Goal: Task Accomplishment & Management: Complete application form

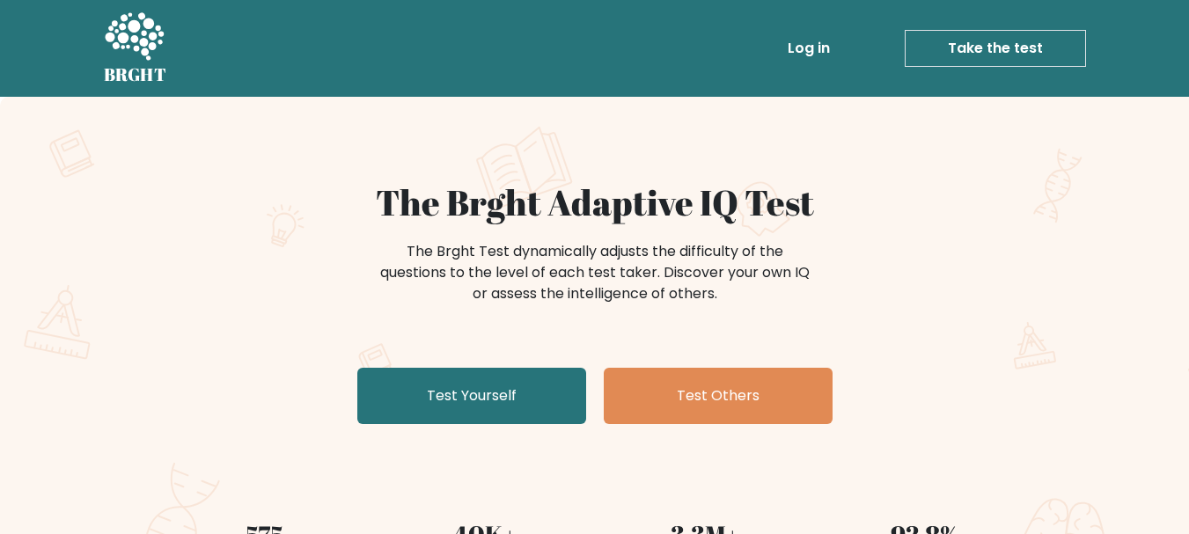
scroll to position [169, 0]
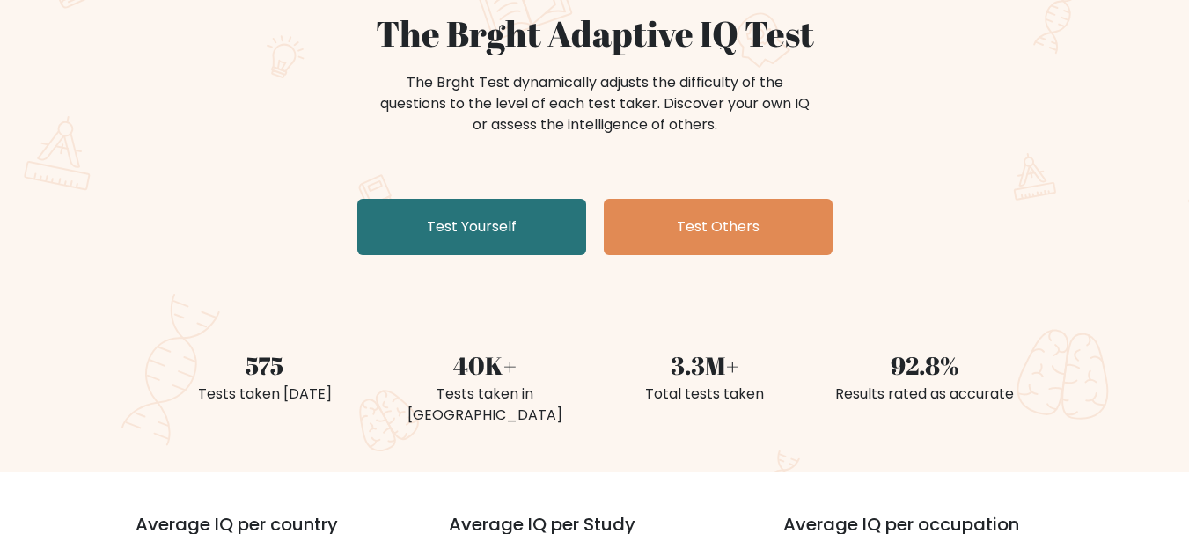
click at [506, 247] on link "Test Yourself" at bounding box center [471, 227] width 229 height 56
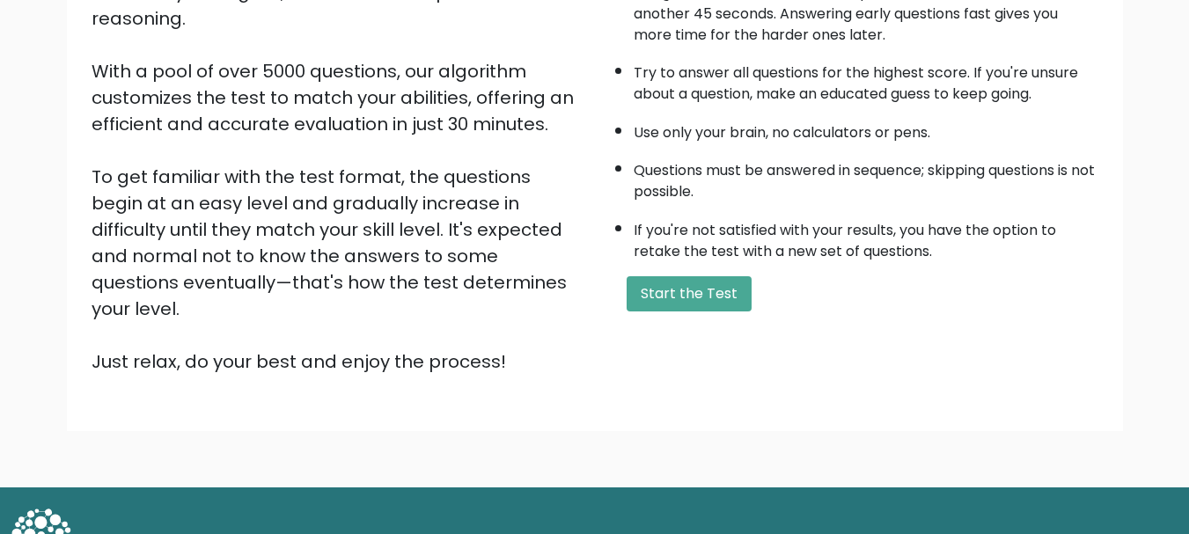
scroll to position [272, 0]
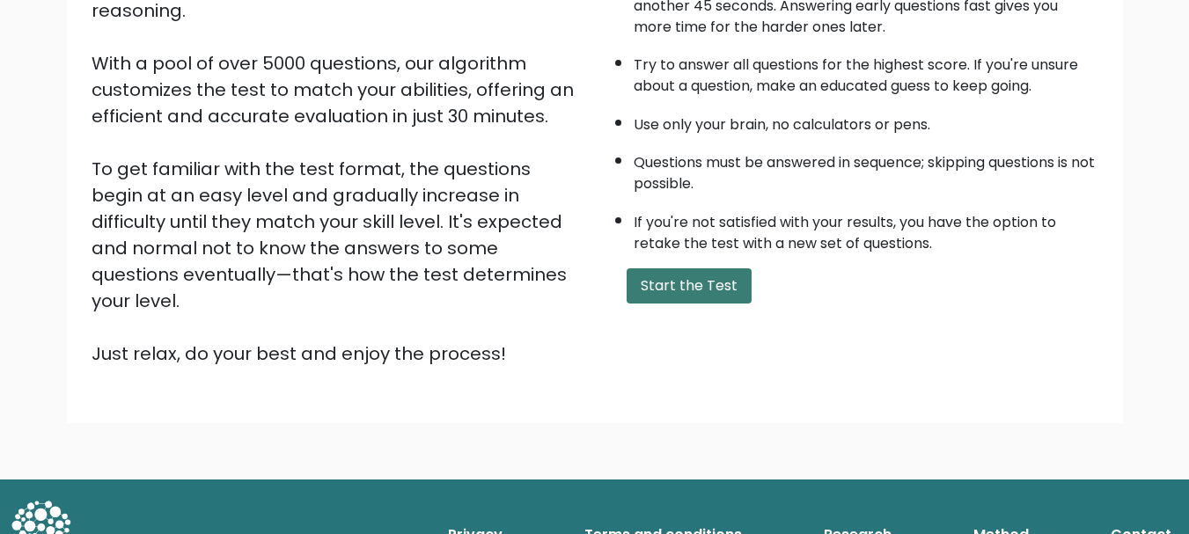
click at [671, 284] on button "Start the Test" at bounding box center [688, 285] width 125 height 35
click at [673, 301] on button "Start the Test" at bounding box center [688, 285] width 125 height 35
click at [676, 283] on button "Start the Test" at bounding box center [688, 285] width 125 height 35
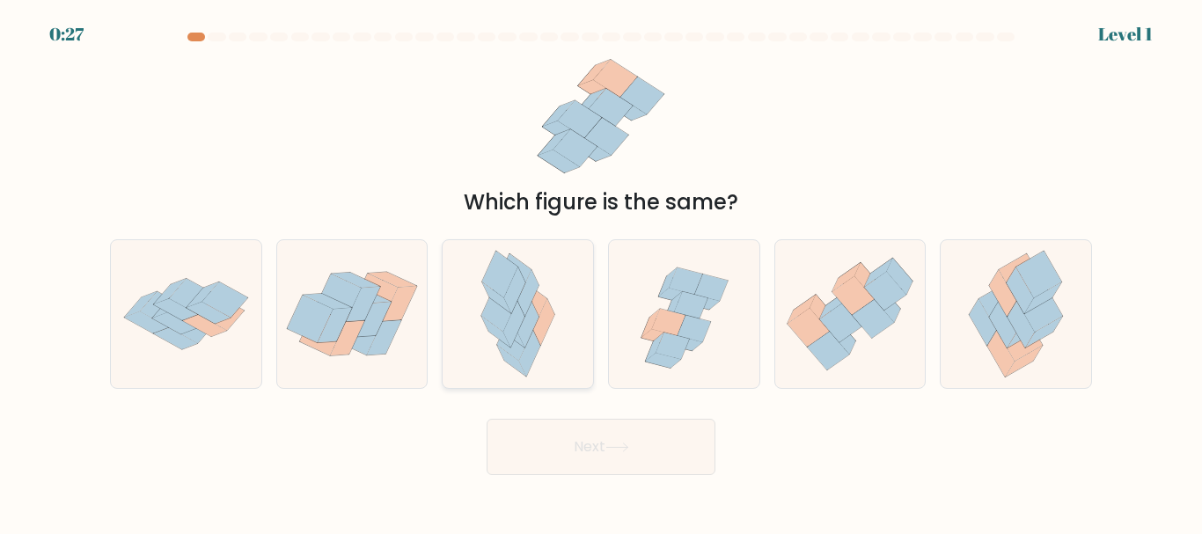
click at [574, 334] on div at bounding box center [518, 313] width 152 height 149
click at [601, 272] on input "c." at bounding box center [601, 269] width 1 height 4
radio input "true"
click at [617, 443] on icon at bounding box center [617, 448] width 24 height 10
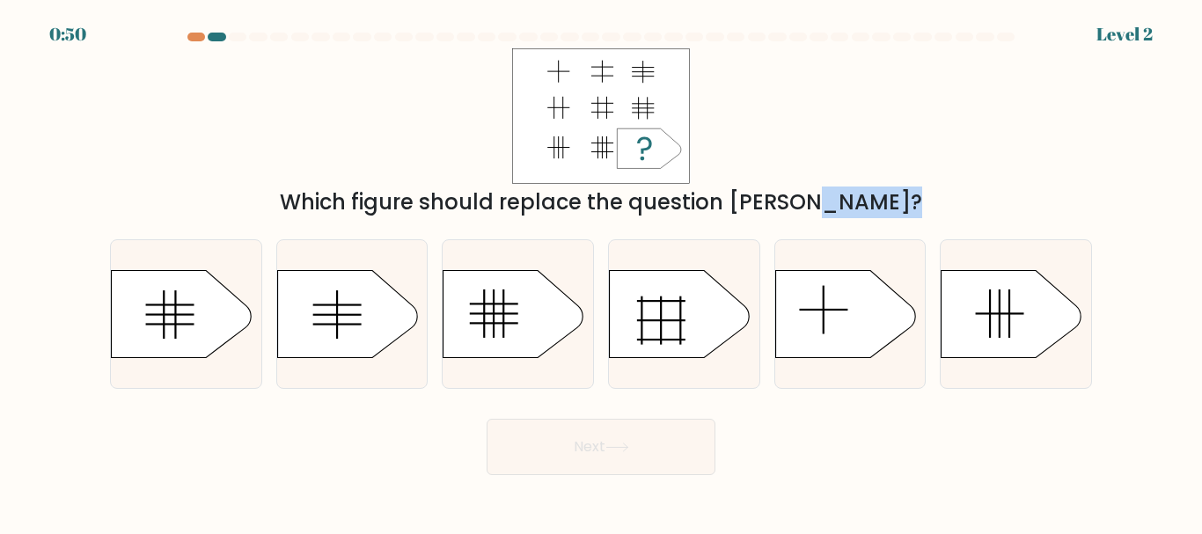
drag, startPoint x: 689, startPoint y: 244, endPoint x: 715, endPoint y: 215, distance: 39.2
click at [715, 215] on form "a." at bounding box center [601, 254] width 1202 height 443
click at [536, 320] on icon at bounding box center [513, 314] width 141 height 88
click at [601, 272] on input "c." at bounding box center [601, 269] width 1 height 4
radio input "true"
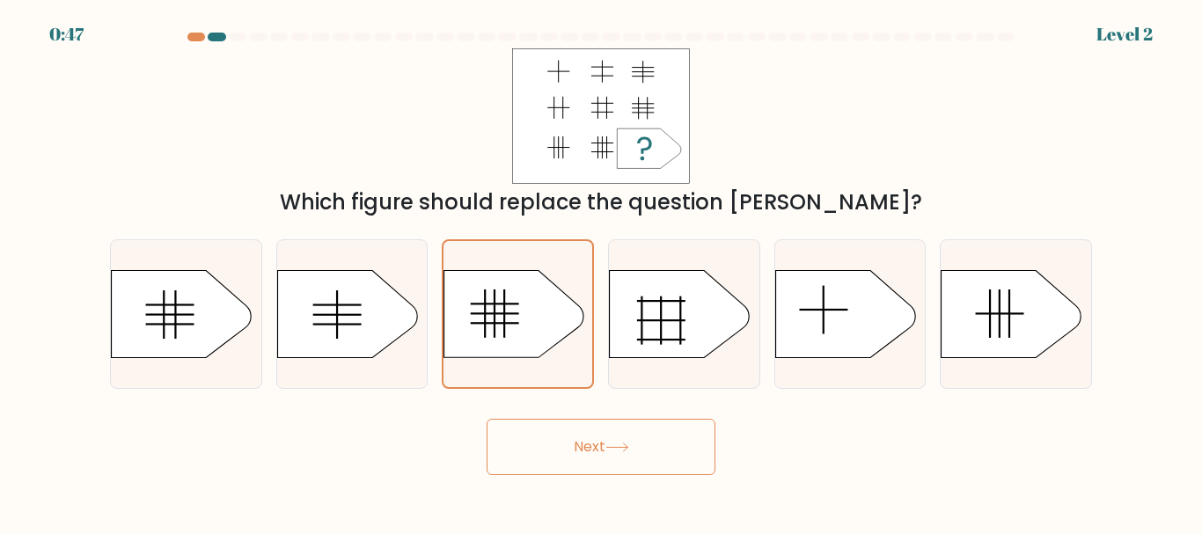
click at [619, 437] on button "Next" at bounding box center [601, 447] width 229 height 56
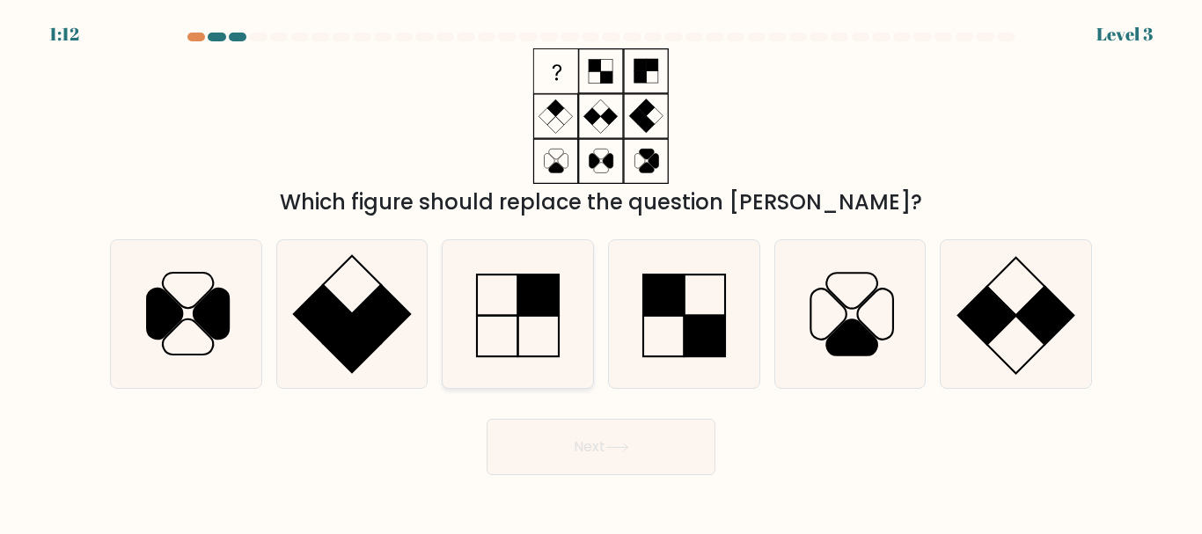
click at [532, 331] on icon at bounding box center [517, 313] width 147 height 147
click at [601, 272] on input "c." at bounding box center [601, 269] width 1 height 4
radio input "true"
click at [599, 444] on button "Next" at bounding box center [601, 447] width 229 height 56
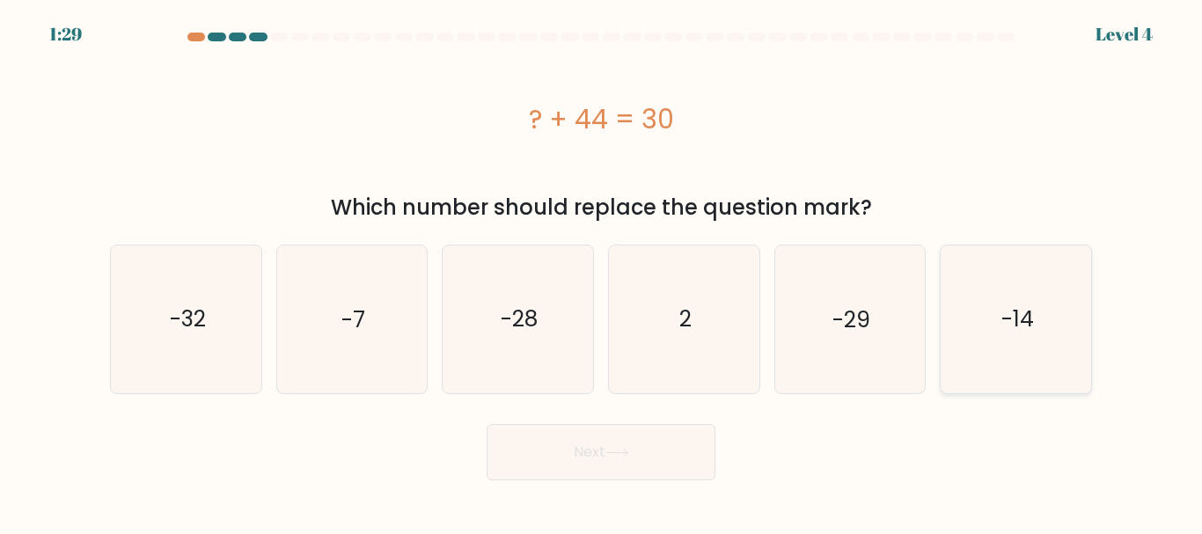
click at [1070, 326] on icon "-14" at bounding box center [1015, 318] width 147 height 147
click at [602, 272] on input "f. -14" at bounding box center [601, 269] width 1 height 4
radio input "true"
click at [626, 461] on button "Next" at bounding box center [601, 452] width 229 height 56
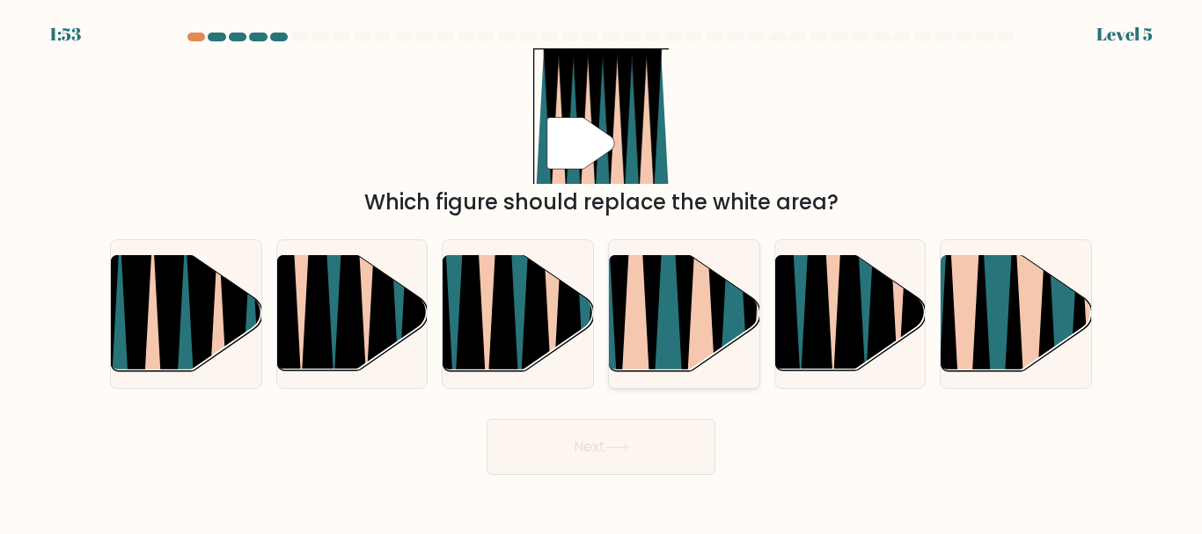
click at [679, 314] on icon at bounding box center [685, 254] width 34 height 301
click at [602, 272] on input "d." at bounding box center [601, 269] width 1 height 4
radio input "true"
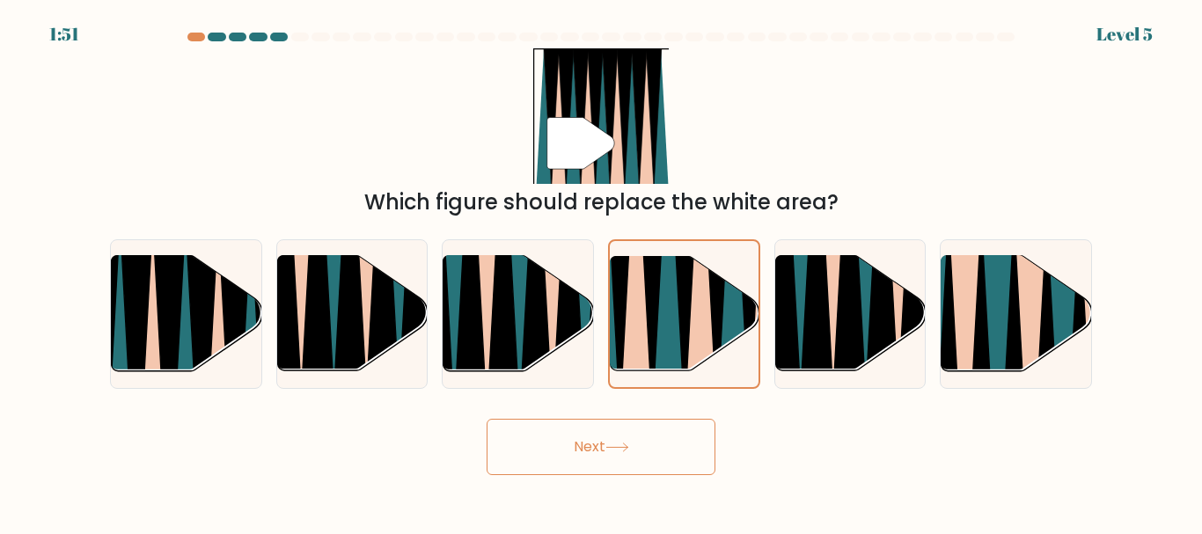
click at [658, 447] on button "Next" at bounding box center [601, 447] width 229 height 56
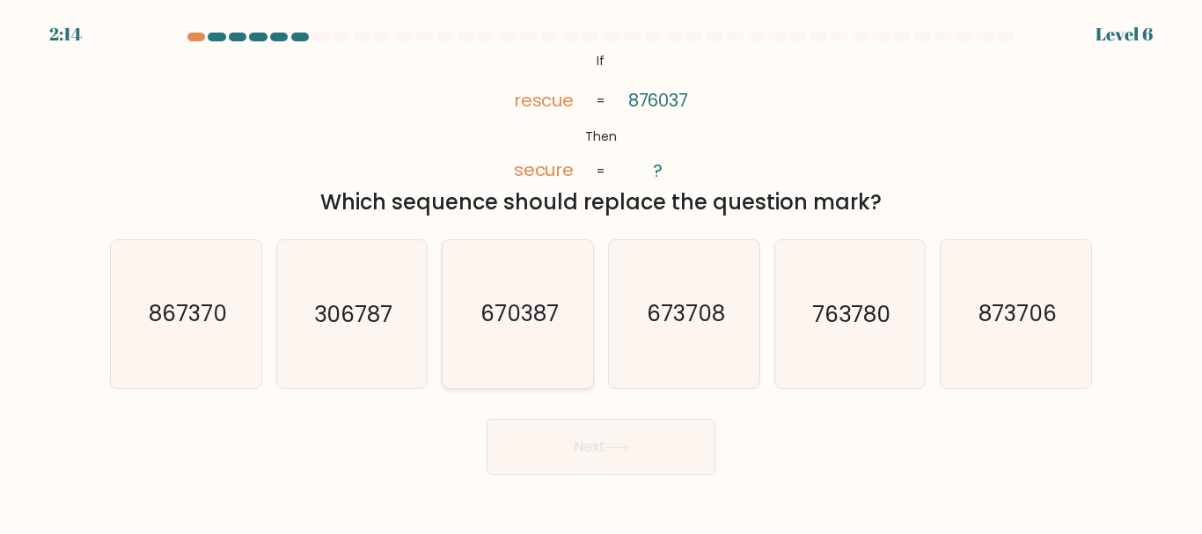
click at [520, 327] on text "670387" at bounding box center [519, 314] width 78 height 31
click at [601, 272] on input "c. 670387" at bounding box center [601, 269] width 1 height 4
radio input "true"
click at [563, 439] on button "Next" at bounding box center [601, 447] width 229 height 56
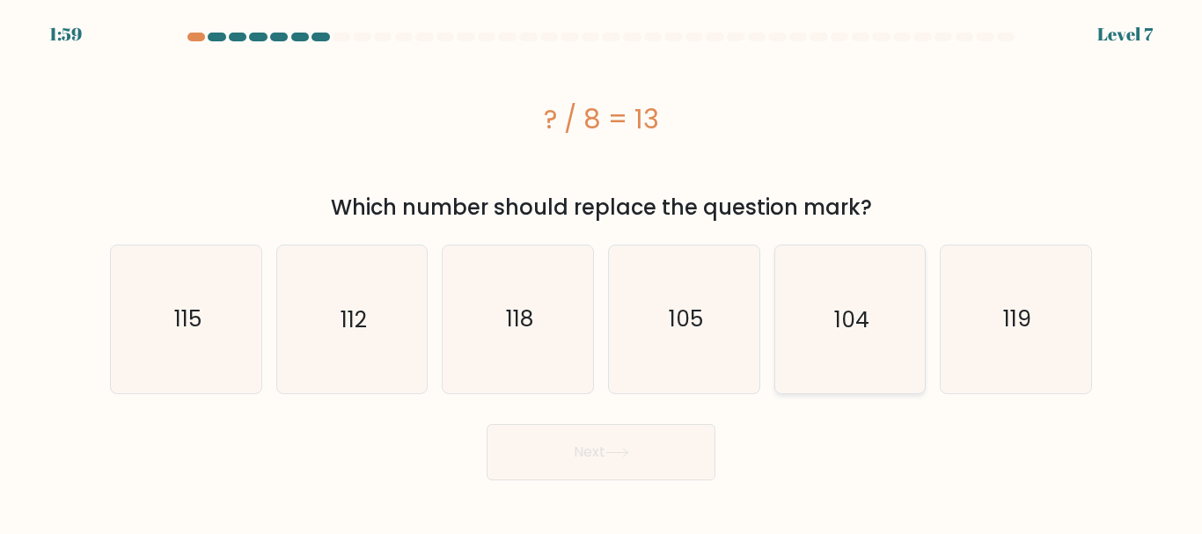
click at [837, 375] on icon "104" at bounding box center [849, 318] width 147 height 147
click at [602, 272] on input "e. 104" at bounding box center [601, 269] width 1 height 4
radio input "true"
click at [690, 432] on button "Next" at bounding box center [601, 452] width 229 height 56
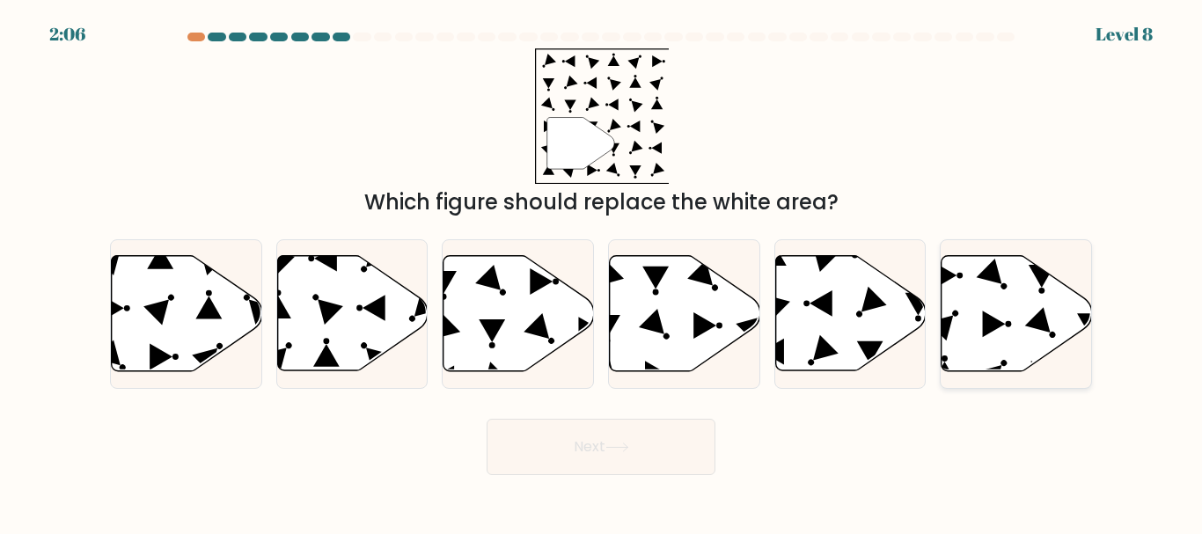
click at [994, 332] on icon at bounding box center [1016, 313] width 150 height 115
click at [602, 272] on input "f." at bounding box center [601, 269] width 1 height 4
radio input "true"
click at [618, 468] on button "Next" at bounding box center [601, 447] width 229 height 56
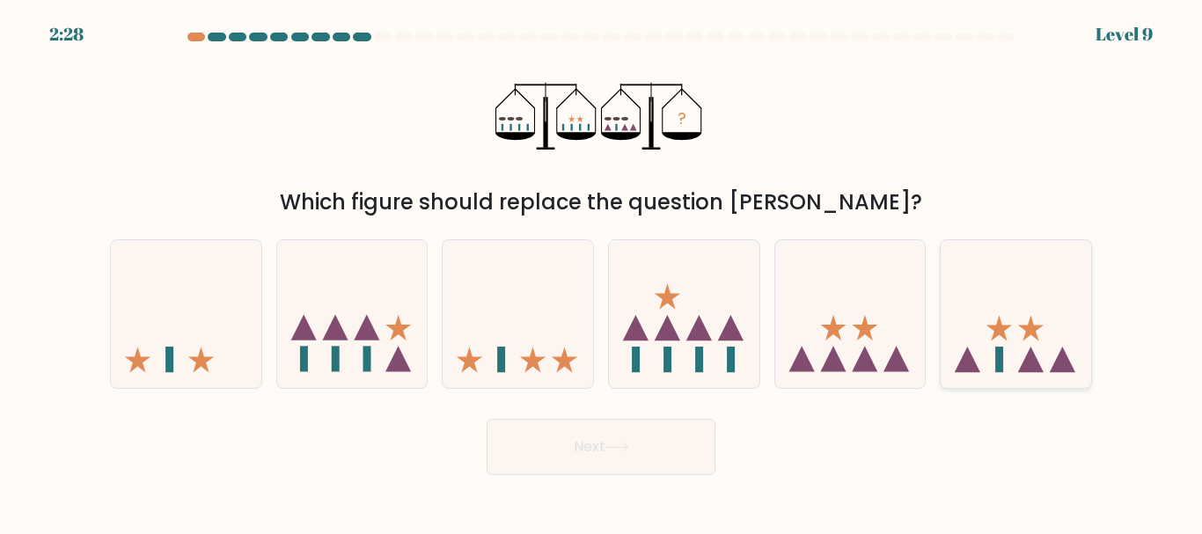
click at [978, 322] on icon at bounding box center [1016, 314] width 150 height 124
click at [602, 272] on input "f." at bounding box center [601, 269] width 1 height 4
radio input "true"
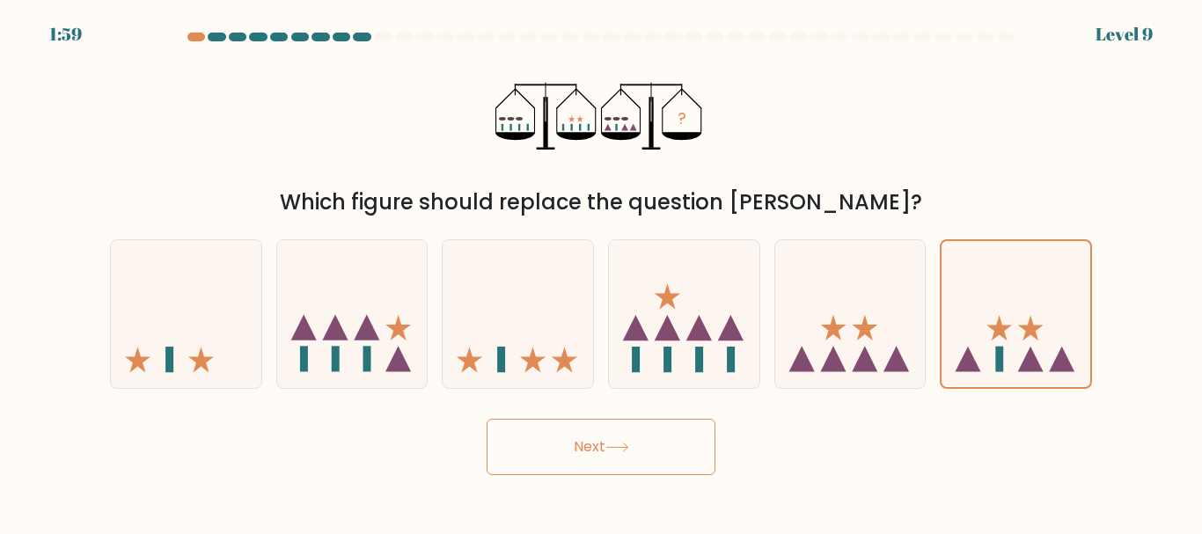
click at [659, 436] on button "Next" at bounding box center [601, 447] width 229 height 56
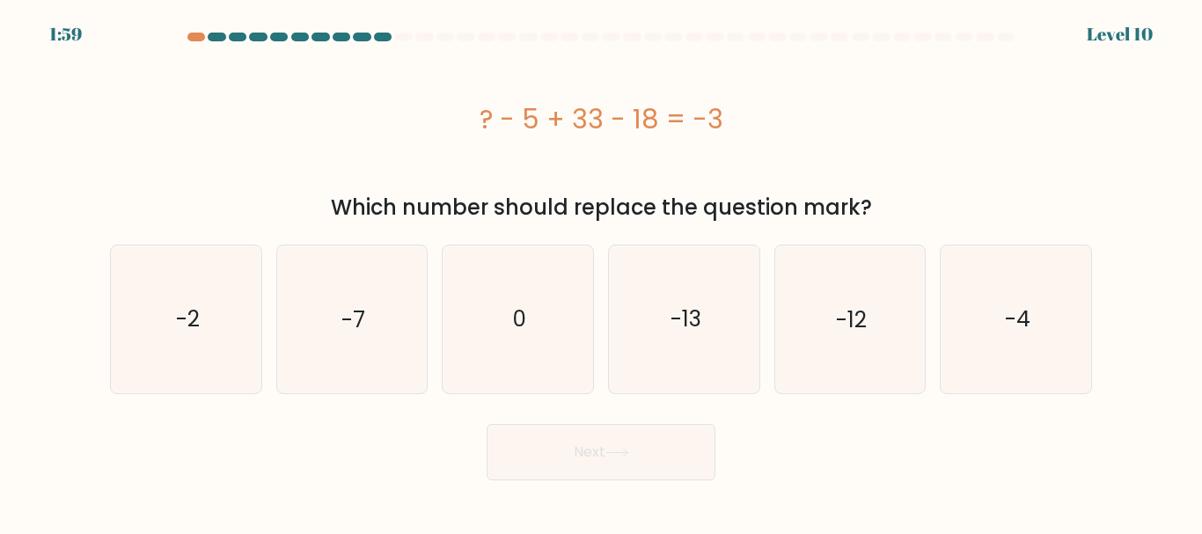
click at [585, 133] on div "? - 5 + 33 - 18 = -3" at bounding box center [601, 119] width 982 height 40
click at [655, 137] on div "? - 5 + 33 - 18 = -3" at bounding box center [601, 119] width 982 height 40
click at [635, 126] on div "? - 5 + 33 - 18 = -3" at bounding box center [601, 119] width 982 height 40
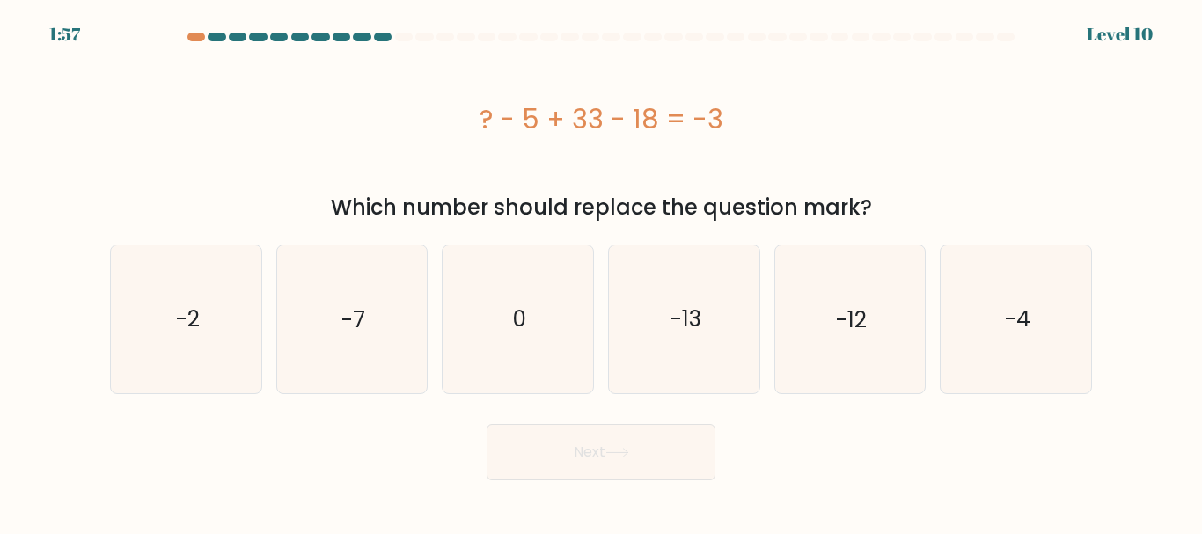
click at [635, 126] on div "? - 5 + 33 - 18 = -3" at bounding box center [601, 119] width 982 height 40
click at [487, 122] on div "? - 5 + 33 - 18 = -3" at bounding box center [601, 119] width 982 height 40
click at [740, 324] on icon "-13" at bounding box center [684, 318] width 147 height 147
click at [602, 272] on input "d. -13" at bounding box center [601, 269] width 1 height 4
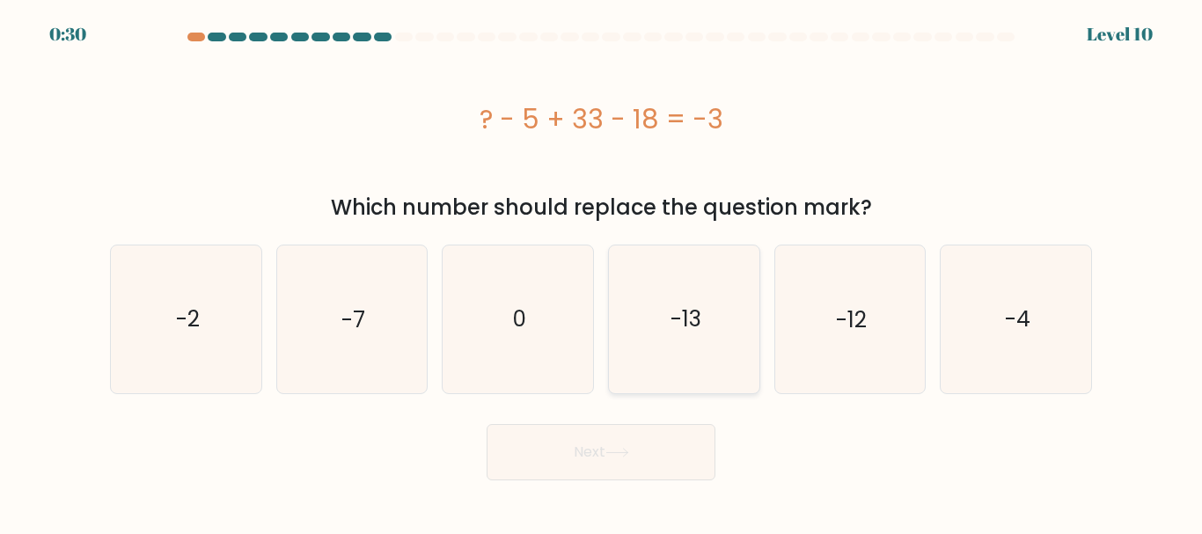
radio input "true"
click at [846, 310] on text "-12" at bounding box center [851, 319] width 31 height 31
click at [602, 272] on input "e. -12" at bounding box center [601, 269] width 1 height 4
radio input "true"
click at [603, 465] on button "Next" at bounding box center [601, 452] width 229 height 56
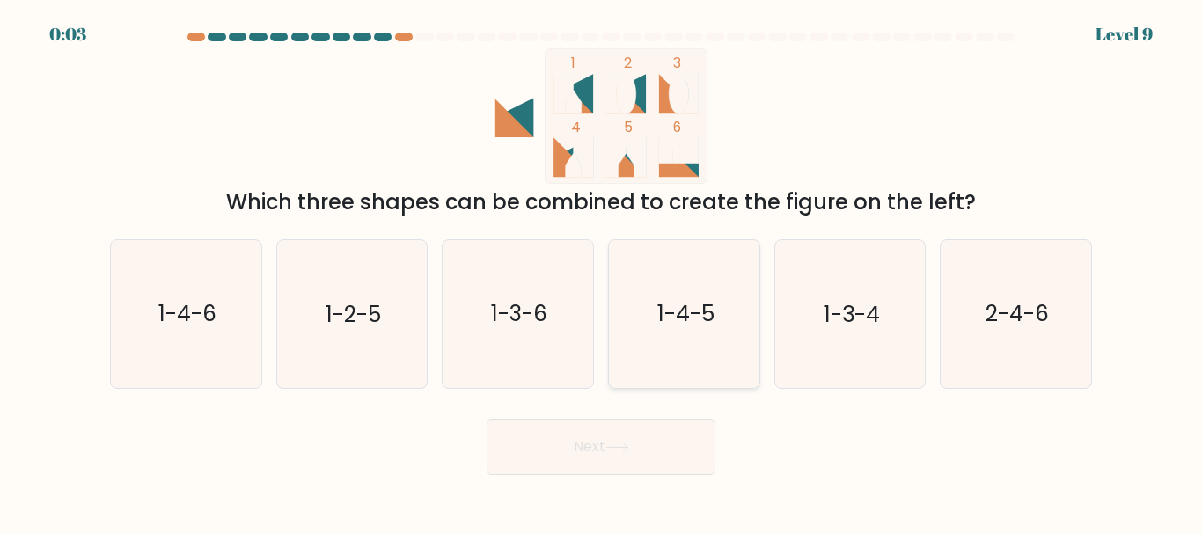
click at [712, 299] on text "1-4-5" at bounding box center [684, 314] width 57 height 31
click at [602, 272] on input "d. 1-4-5" at bounding box center [601, 269] width 1 height 4
radio input "true"
click at [655, 444] on button "Next" at bounding box center [601, 447] width 229 height 56
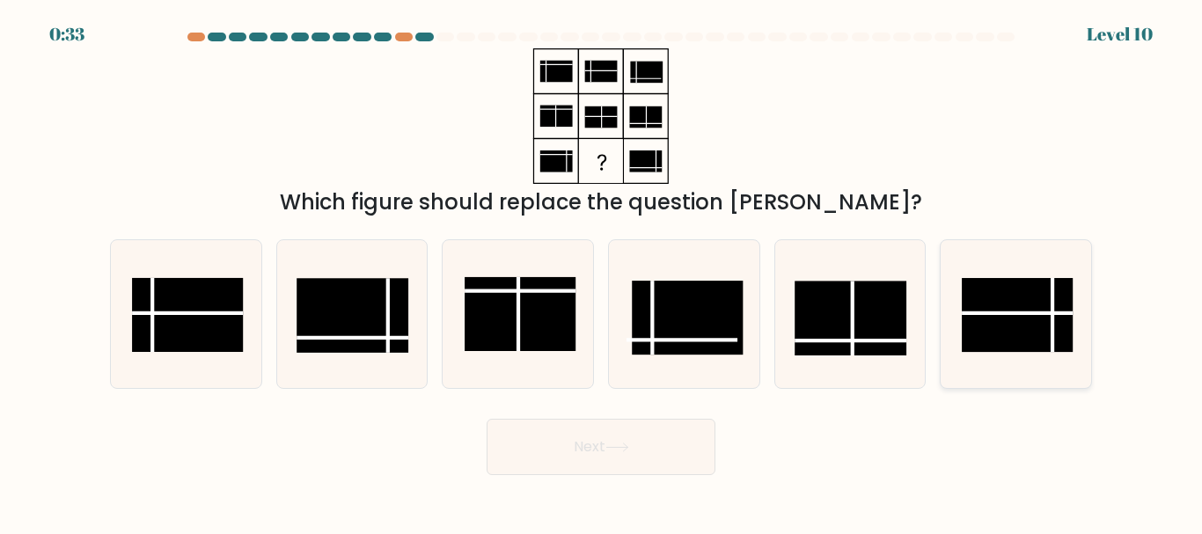
click at [1033, 311] on rect at bounding box center [1017, 315] width 111 height 74
click at [602, 272] on input "f." at bounding box center [601, 269] width 1 height 4
radio input "true"
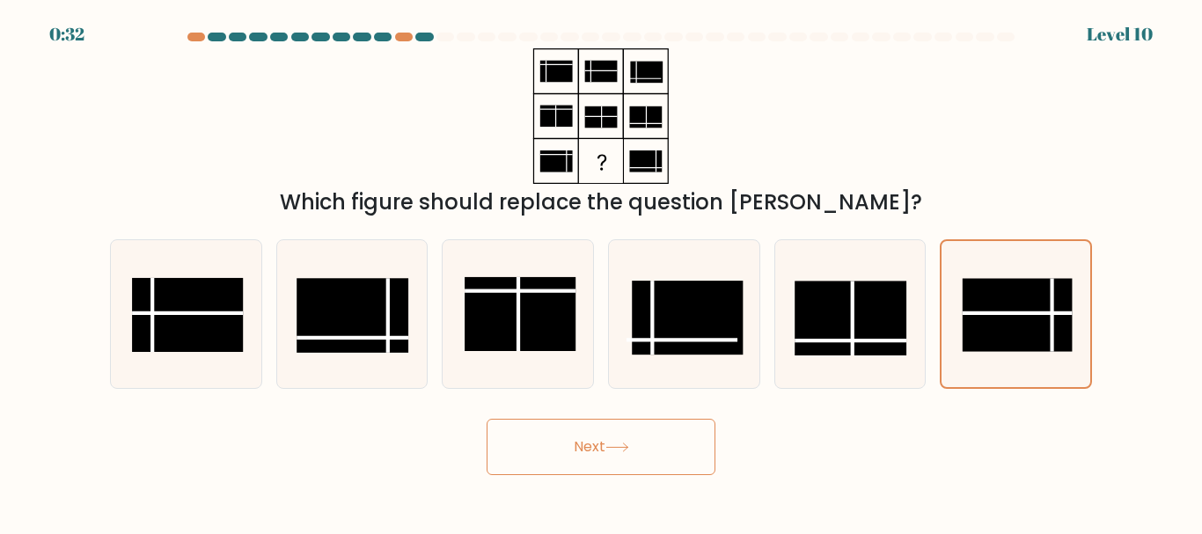
click at [629, 457] on button "Next" at bounding box center [601, 447] width 229 height 56
